Goal: Information Seeking & Learning: Learn about a topic

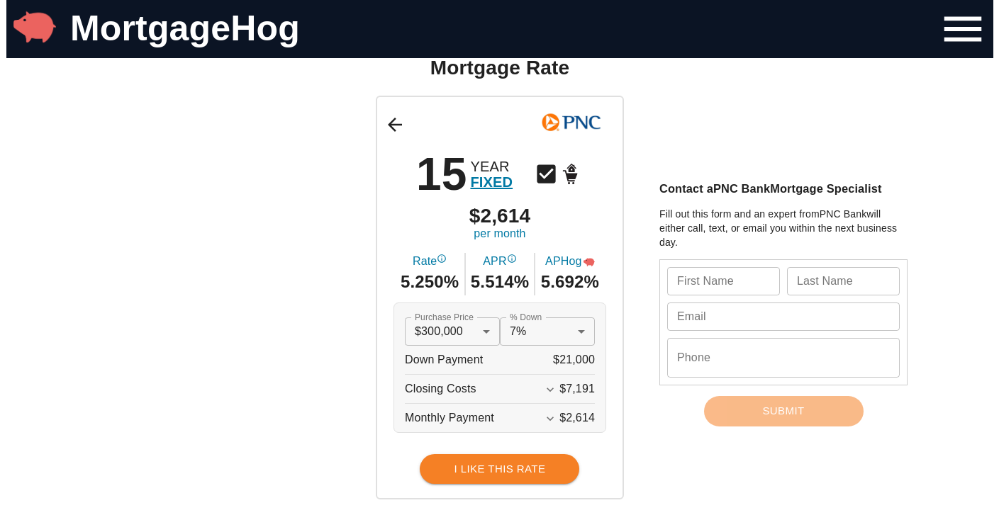
scroll to position [74, 0]
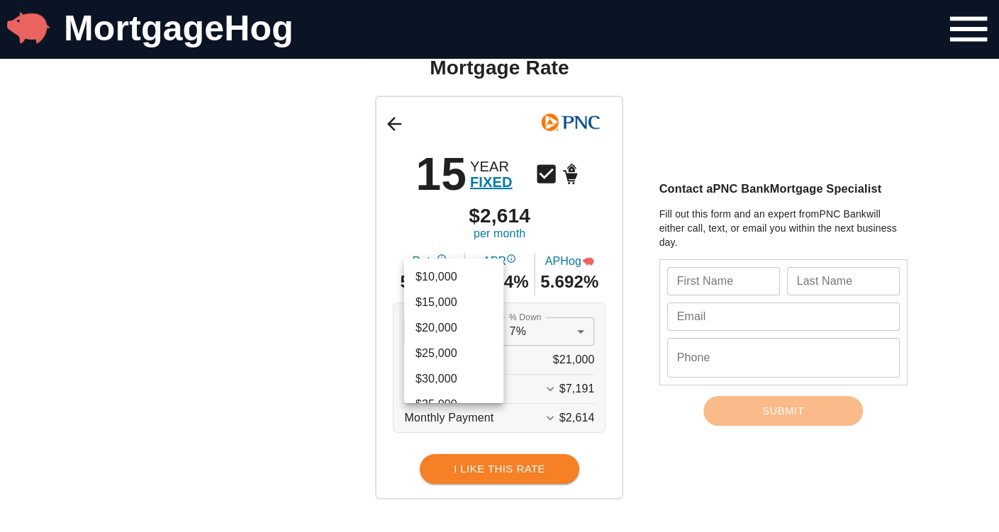
click at [455, 344] on li "$860,000" at bounding box center [453, 340] width 99 height 26
type input "860000"
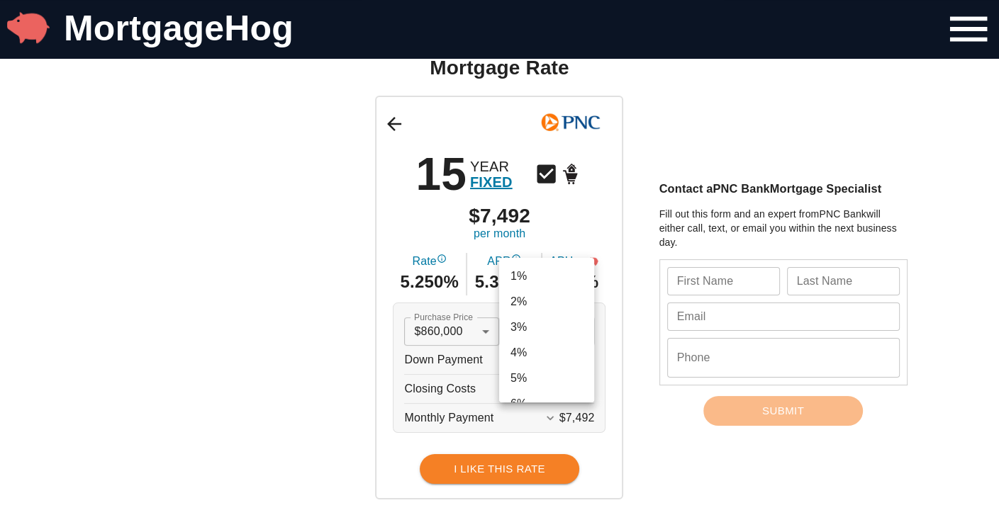
click at [522, 378] on li "10%" at bounding box center [546, 374] width 95 height 26
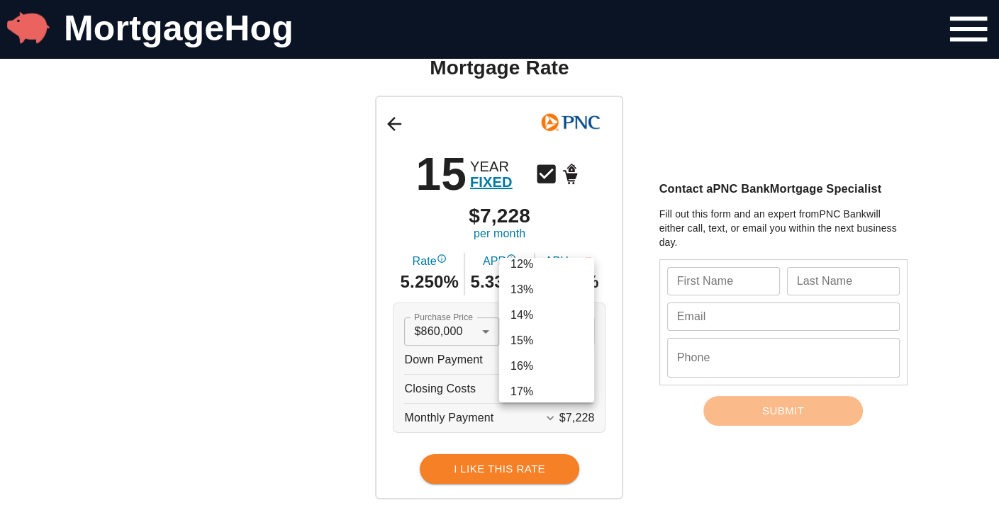
scroll to position [379, 0]
click at [554, 381] on li "20%" at bounding box center [546, 382] width 95 height 26
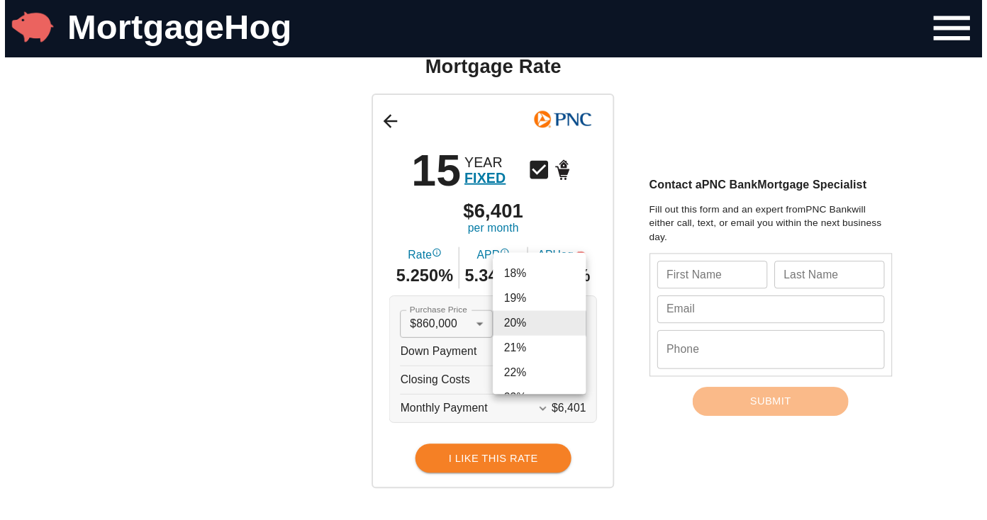
scroll to position [159, 0]
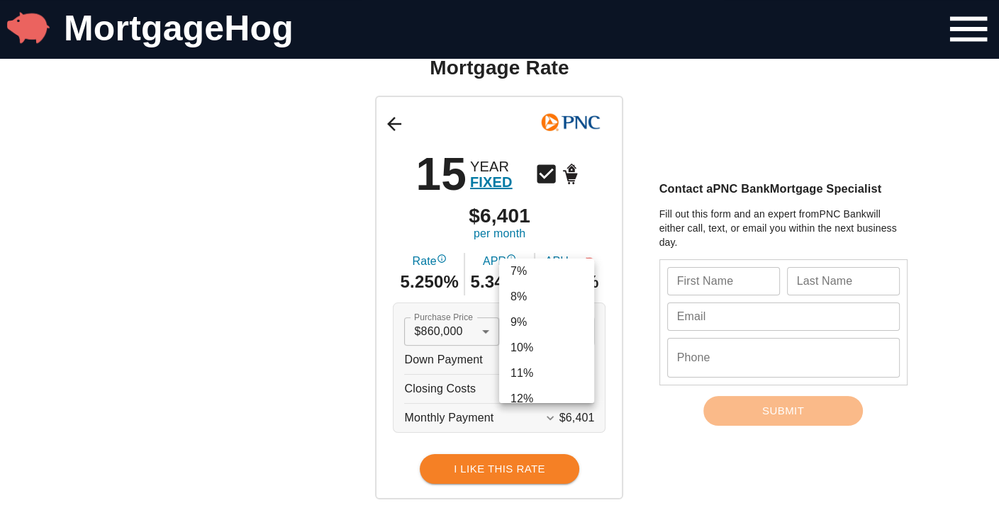
click at [515, 346] on li "10%" at bounding box center [546, 348] width 95 height 26
type input "0.1"
